Goal: Task Accomplishment & Management: Manage account settings

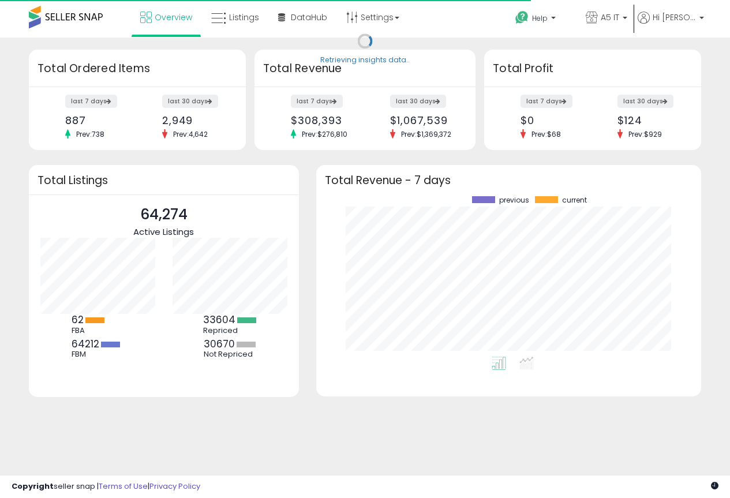
scroll to position [160, 362]
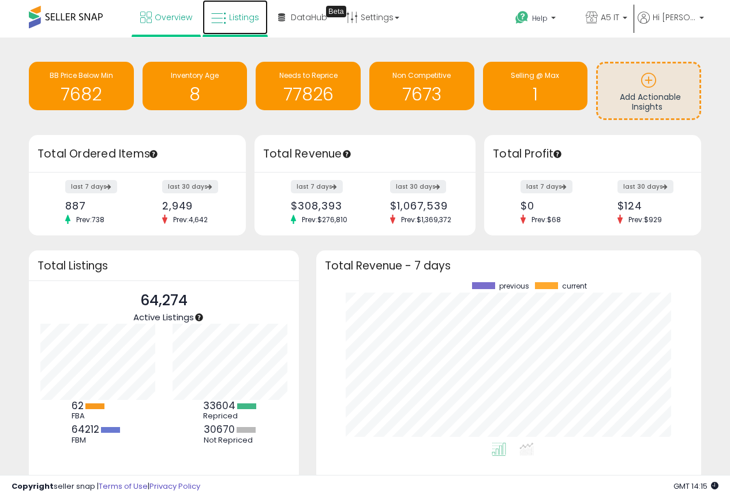
click at [247, 14] on span "Listings" at bounding box center [244, 18] width 30 height 12
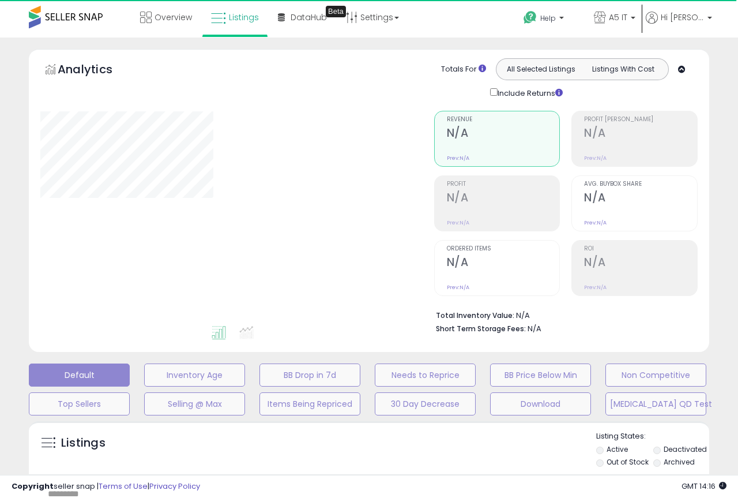
type input "*******"
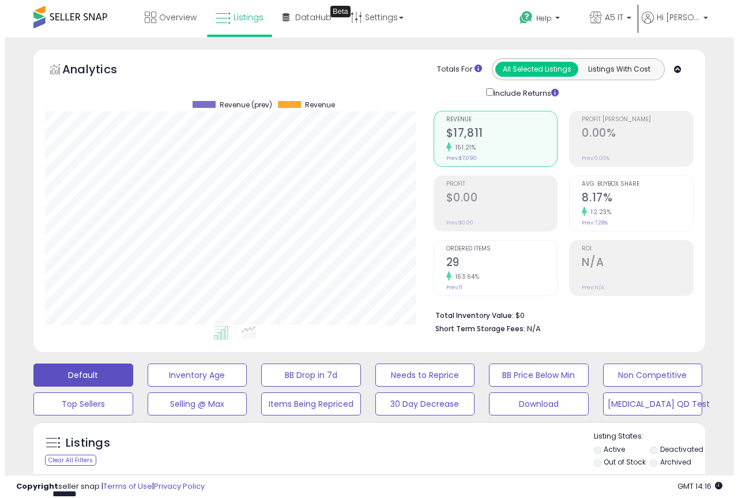
scroll to position [237, 389]
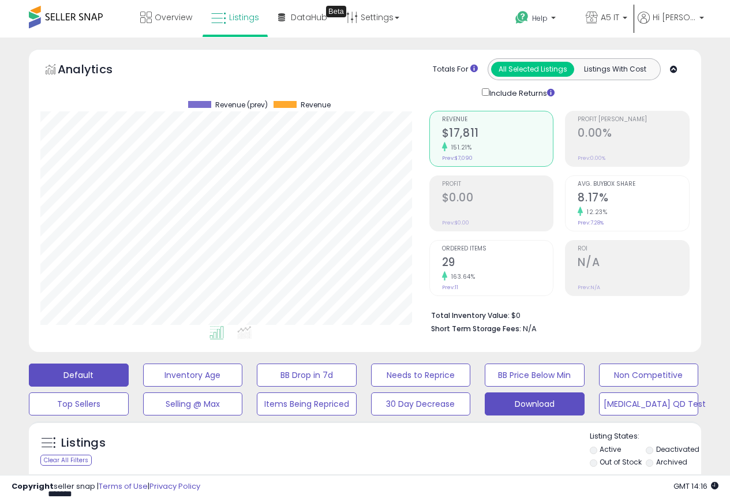
click at [526, 405] on button "Download" at bounding box center [535, 403] width 100 height 23
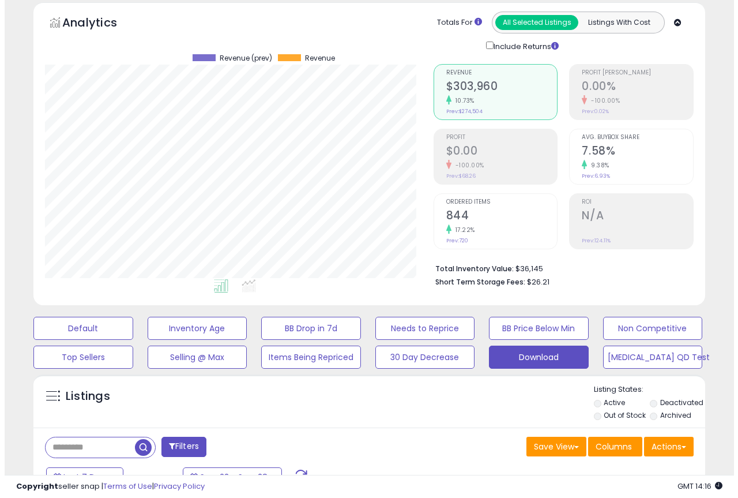
scroll to position [231, 0]
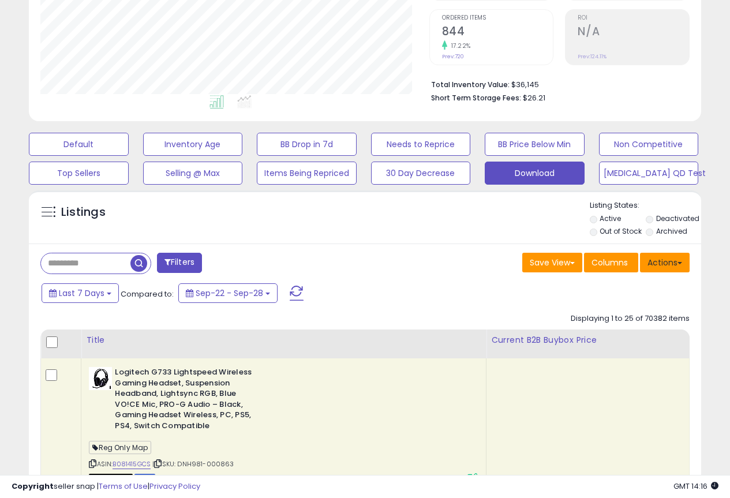
click at [667, 262] on button "Actions" at bounding box center [665, 263] width 50 height 20
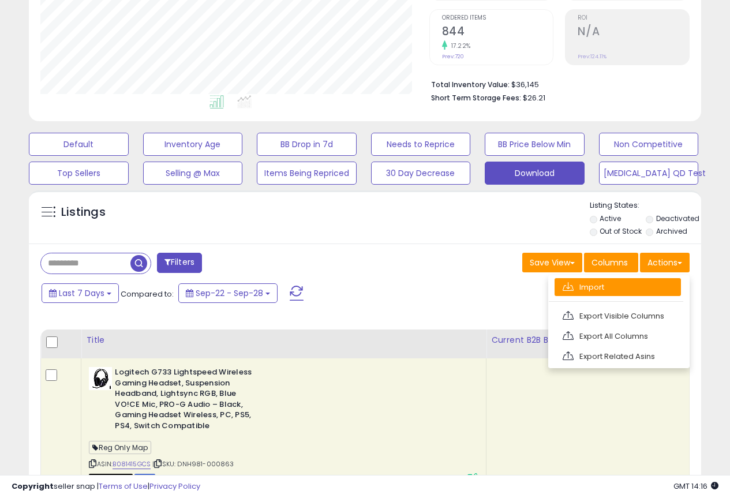
click at [632, 287] on link "Import" at bounding box center [617, 287] width 126 height 18
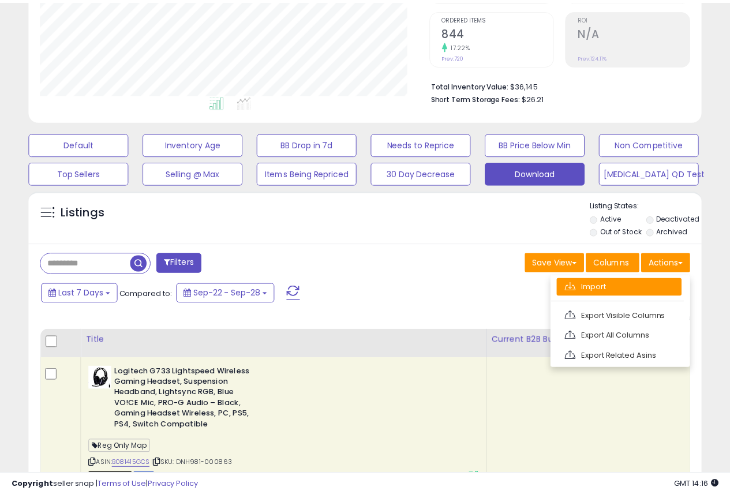
scroll to position [237, 393]
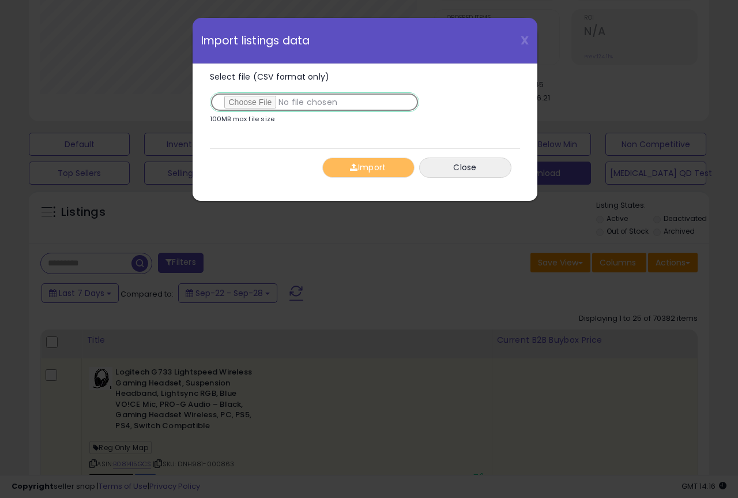
click at [256, 104] on input "Select file (CSV format only)" at bounding box center [314, 102] width 209 height 20
type input "**********"
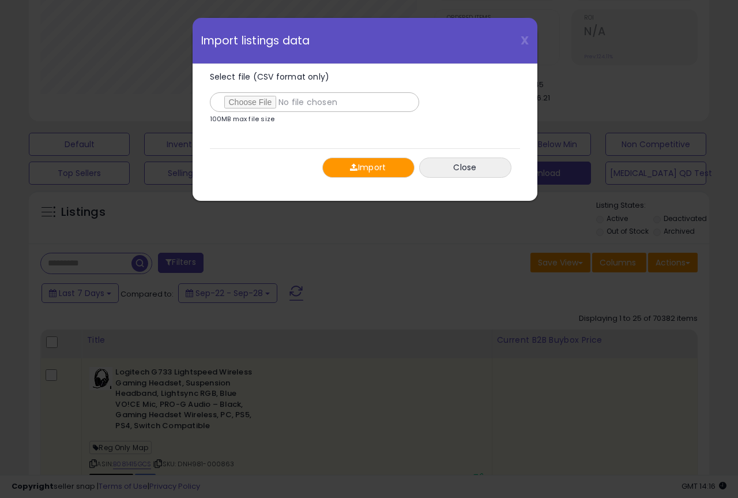
click at [377, 172] on button "Import" at bounding box center [368, 167] width 92 height 20
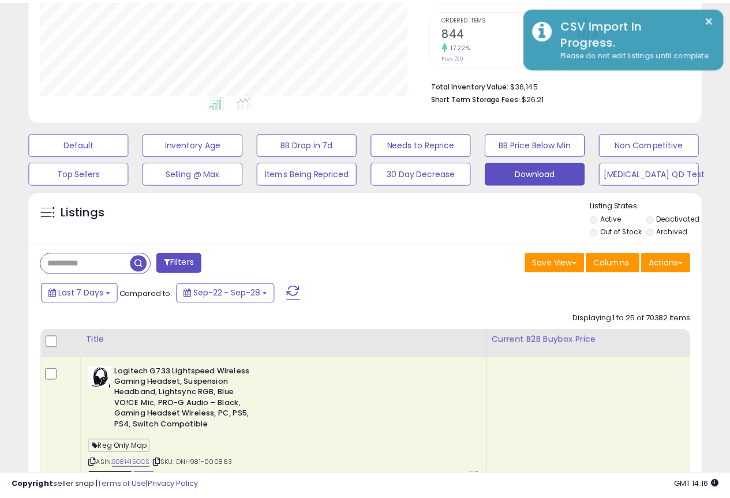
scroll to position [576651, 576498]
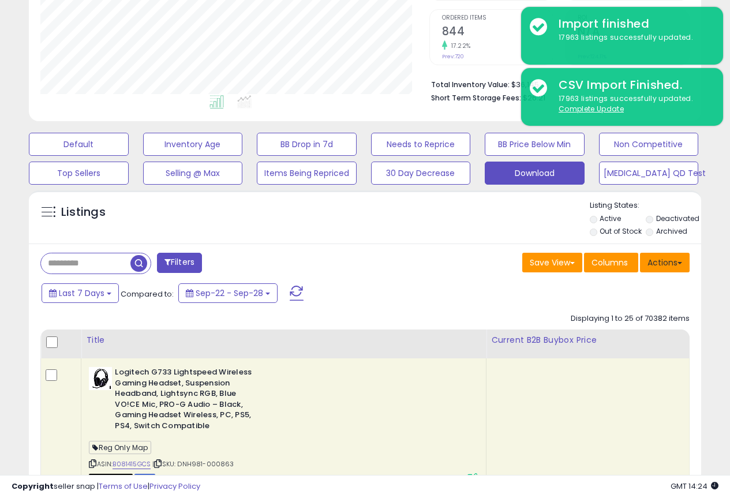
click at [670, 264] on button "Actions" at bounding box center [665, 263] width 50 height 20
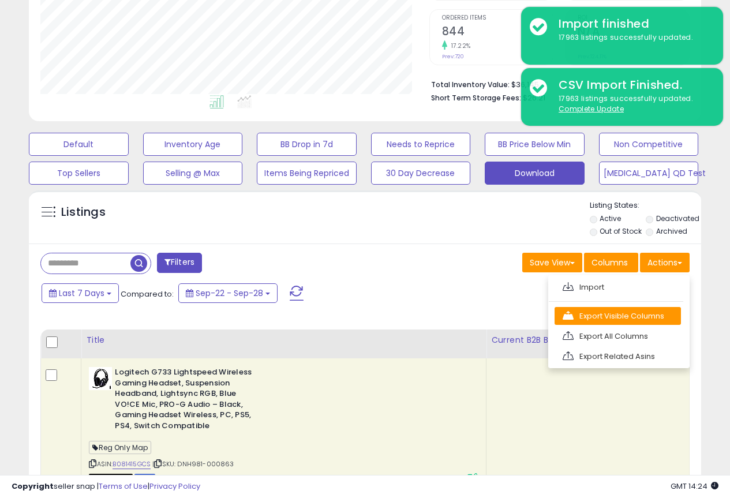
click at [647, 319] on link "Export Visible Columns" at bounding box center [617, 316] width 126 height 18
